Goal: Entertainment & Leisure: Consume media (video, audio)

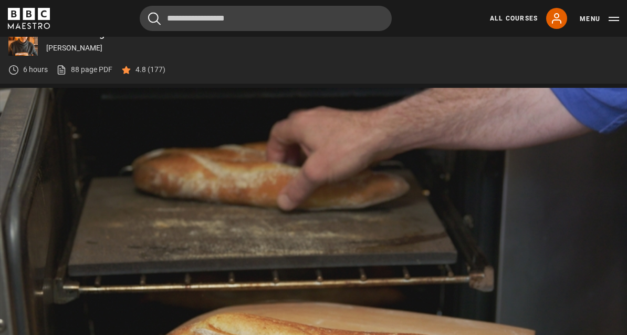
scroll to position [480, 0]
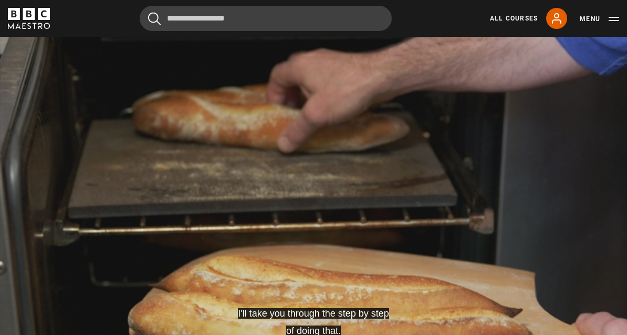
click at [122, 330] on video-js "I'll take you through the step by step of doing that. Video Player is loading. …" at bounding box center [313, 206] width 627 height 353
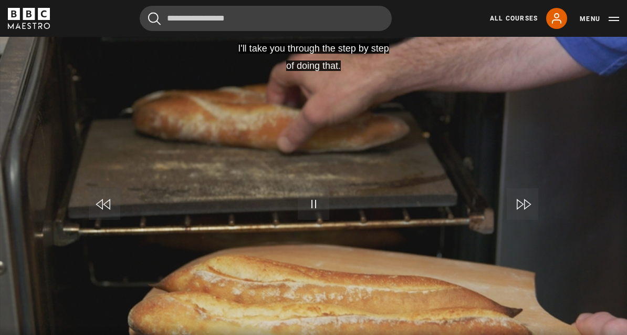
click at [21, 339] on div "Progress Bar" at bounding box center [16, 339] width 11 height 2
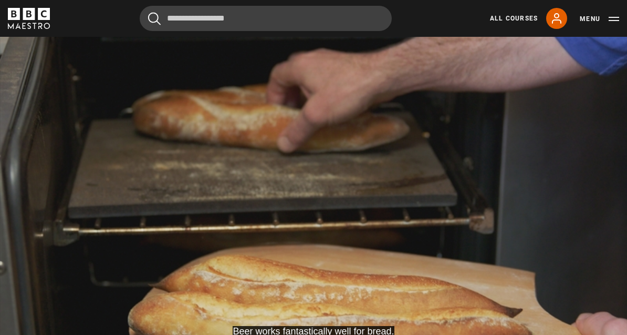
click at [319, 255] on video-js "Beer works fantastically well for bread. Video Player is loading. Play Lesson B…" at bounding box center [313, 206] width 627 height 353
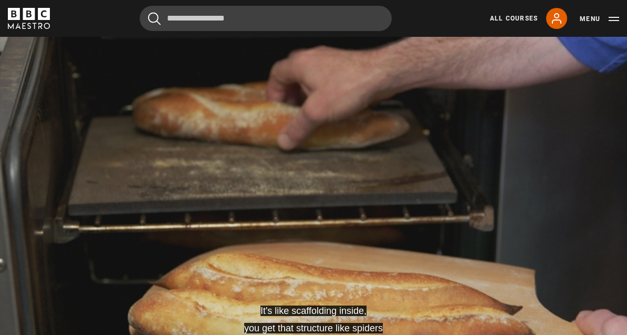
click at [226, 246] on video-js "It's like scaffolding inside, you get that structure like spiders Video Player …" at bounding box center [313, 203] width 627 height 353
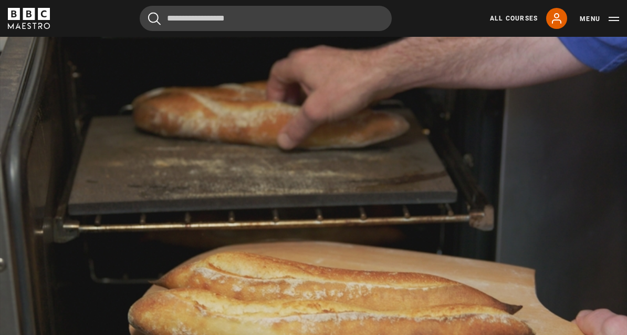
click at [151, 267] on video-js "Video Player is loading. Play Lesson Baguette 10s Skip Back 10 seconds Pause 10…" at bounding box center [313, 203] width 627 height 353
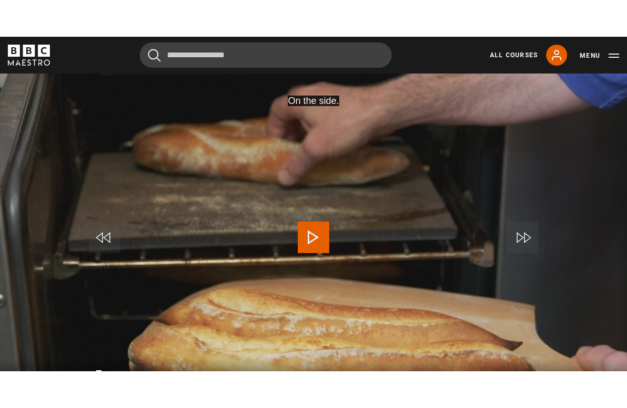
scroll to position [13, 0]
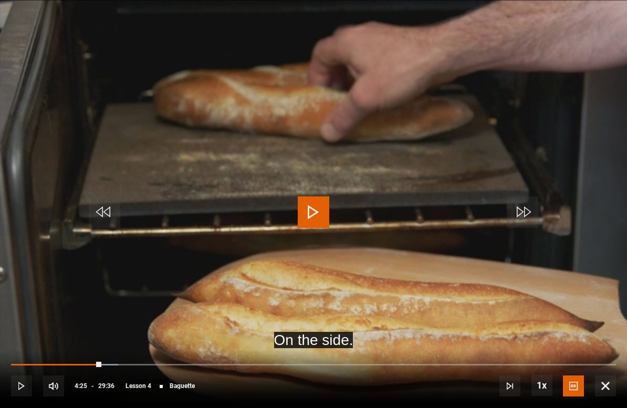
click at [610, 381] on span "Video Player" at bounding box center [605, 386] width 21 height 21
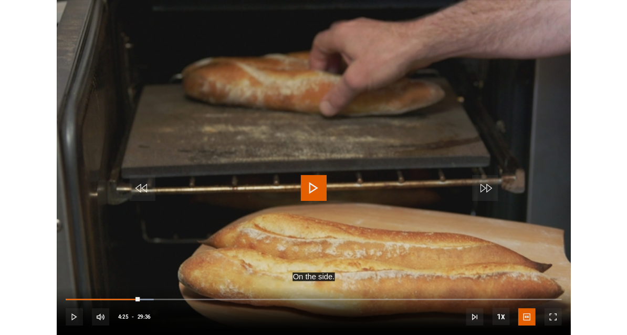
scroll to position [483, 0]
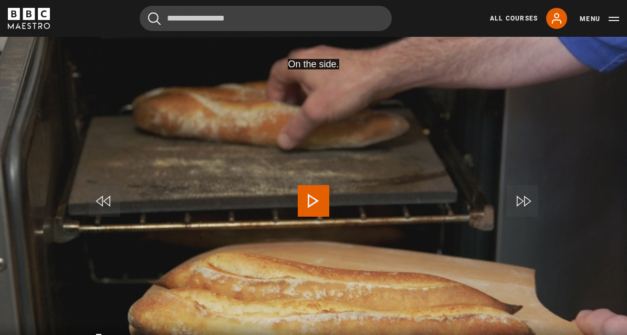
click at [587, 18] on button "Menu" at bounding box center [599, 19] width 39 height 11
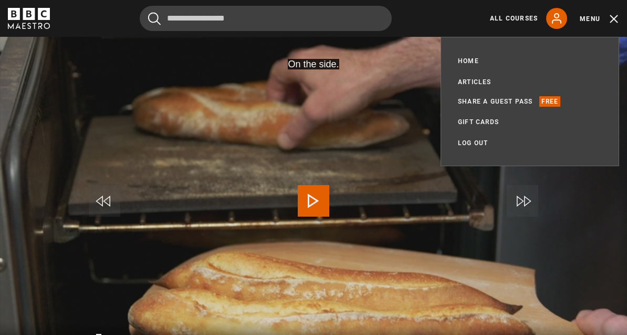
click at [588, 22] on button "Menu" at bounding box center [599, 19] width 39 height 11
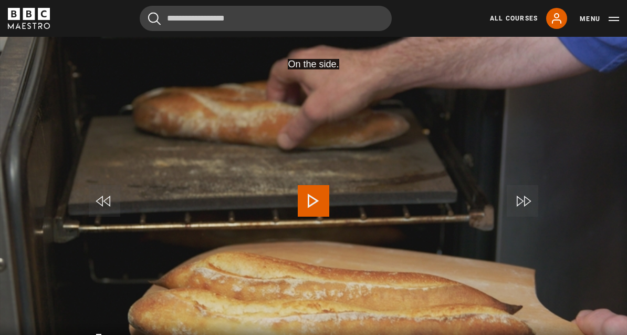
click at [595, 18] on button "Menu" at bounding box center [599, 19] width 39 height 11
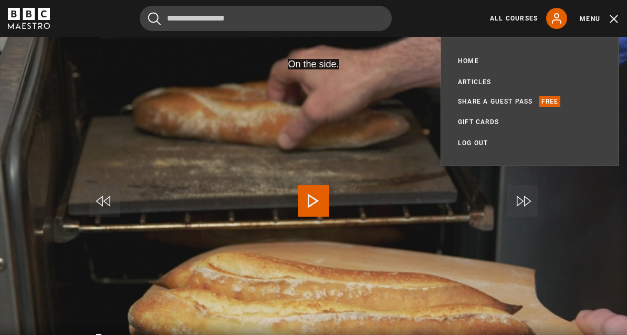
click at [514, 18] on link "All Courses" at bounding box center [514, 18] width 48 height 9
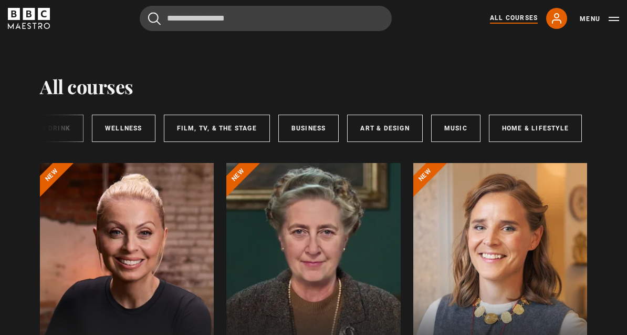
scroll to position [0, 206]
click at [389, 129] on link "Art & Design" at bounding box center [385, 128] width 75 height 27
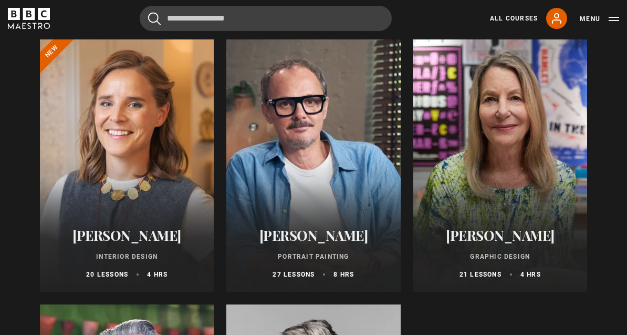
scroll to position [82, 0]
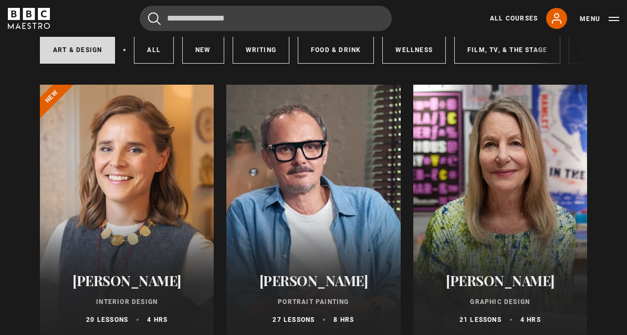
click at [115, 221] on div at bounding box center [127, 211] width 174 height 252
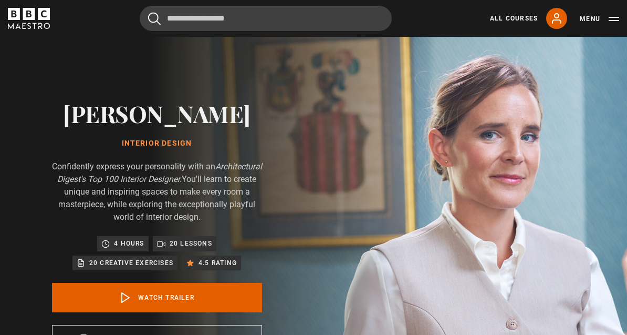
click at [618, 17] on button "Menu" at bounding box center [599, 19] width 39 height 11
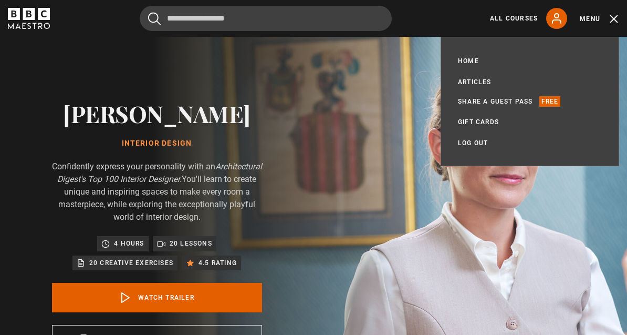
click at [469, 57] on link "Home" at bounding box center [468, 61] width 21 height 11
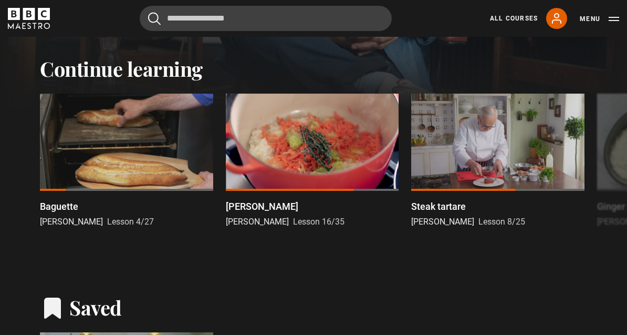
scroll to position [281, 0]
click at [112, 148] on div at bounding box center [126, 142] width 173 height 97
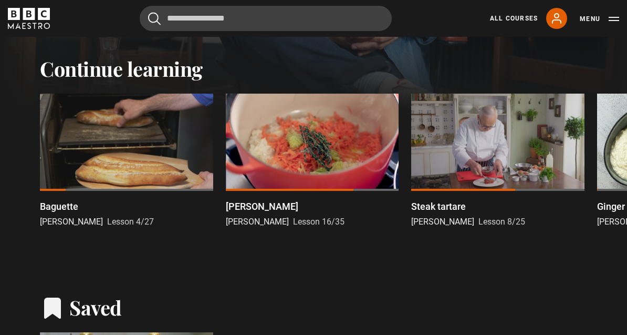
click at [114, 148] on div at bounding box center [126, 142] width 173 height 97
click at [94, 132] on div at bounding box center [126, 142] width 173 height 97
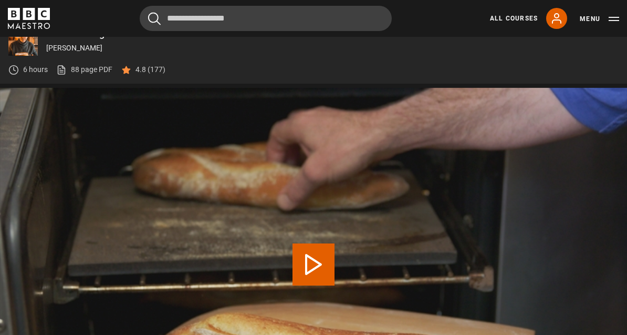
click at [28, 67] on p "6 hours" at bounding box center [35, 69] width 25 height 11
click at [21, 67] on div "6 hours" at bounding box center [27, 69] width 39 height 11
click at [28, 70] on p "6 hours" at bounding box center [35, 69] width 25 height 11
click at [27, 73] on p "6 hours" at bounding box center [35, 69] width 25 height 11
click at [27, 72] on p "6 hours" at bounding box center [35, 69] width 25 height 11
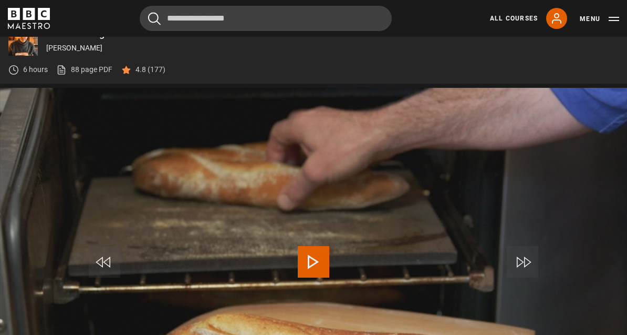
click at [123, 172] on video-js "Video Player is loading. Play Lesson Baguette 10s Skip Back 10 seconds Play 10s…" at bounding box center [313, 264] width 627 height 353
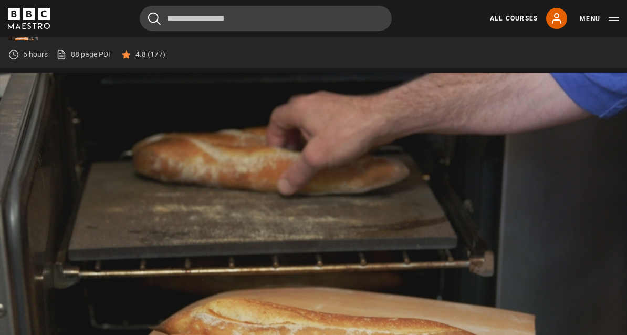
scroll to position [437, 0]
click at [181, 276] on video-js "Video Player is loading. Play Lesson Baguette 10s Skip Back 10 seconds Pause 10…" at bounding box center [313, 248] width 627 height 353
click at [235, 232] on video-js "Video Player is loading. Play Lesson Baguette 10s Skip Back 10 seconds Pause 10…" at bounding box center [313, 248] width 627 height 353
click at [286, 264] on video-js "Video Player is loading. Play Lesson Baguette 10s Skip Back 10 seconds Pause 10…" at bounding box center [313, 248] width 627 height 353
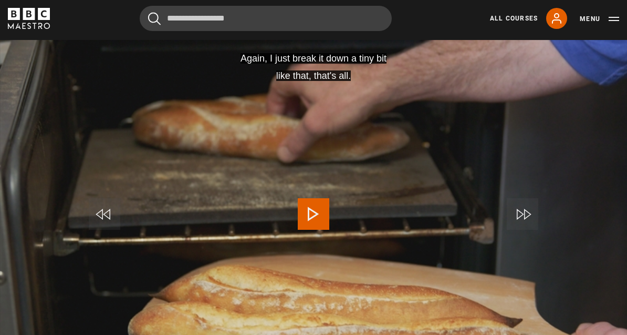
scroll to position [471, 0]
